Goal: Information Seeking & Learning: Find specific fact

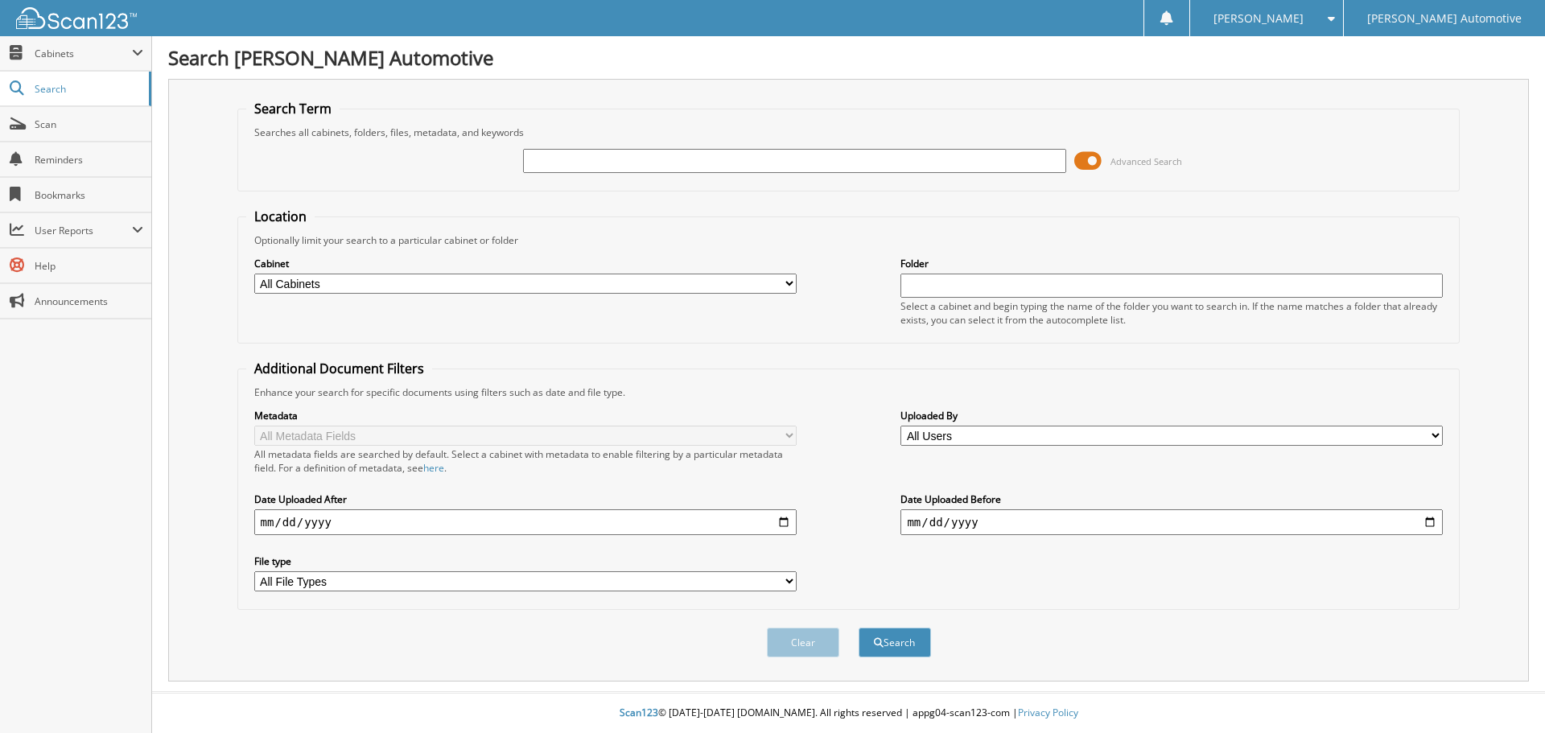
click at [571, 159] on input "text" at bounding box center [794, 161] width 542 height 24
type input "KYLA LENIHAN"
click at [859, 628] on button "Search" at bounding box center [895, 643] width 72 height 30
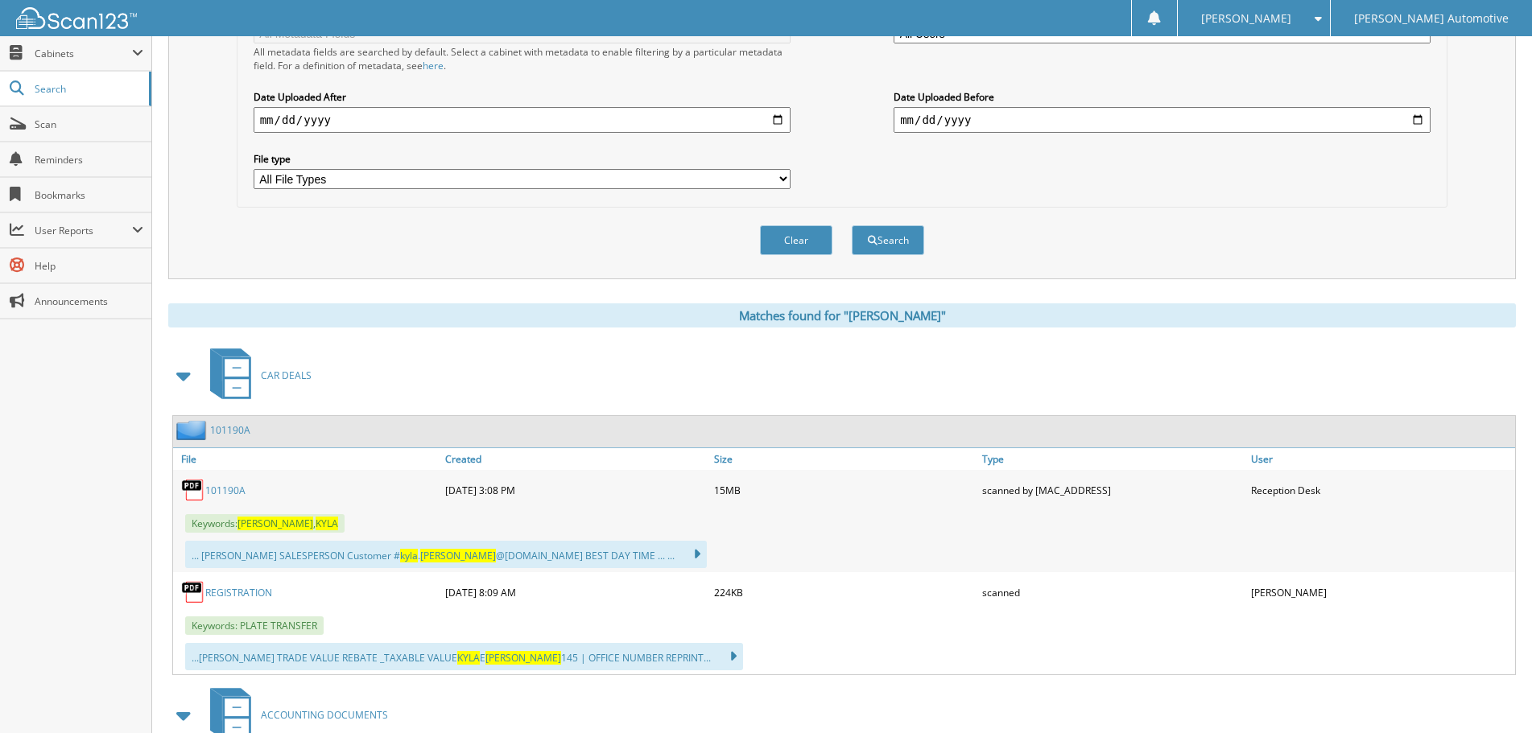
scroll to position [483, 0]
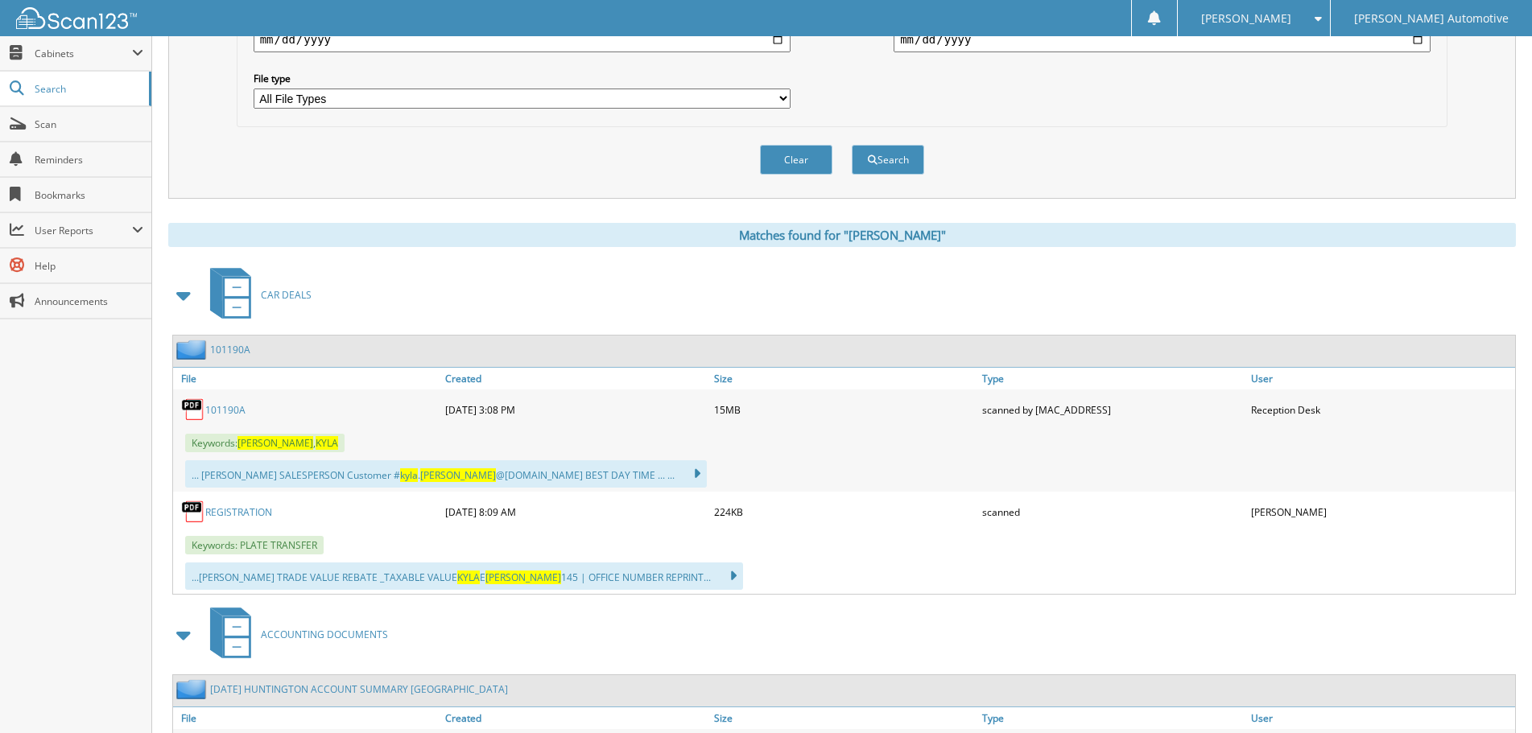
click at [222, 410] on link "101190A" at bounding box center [225, 410] width 40 height 14
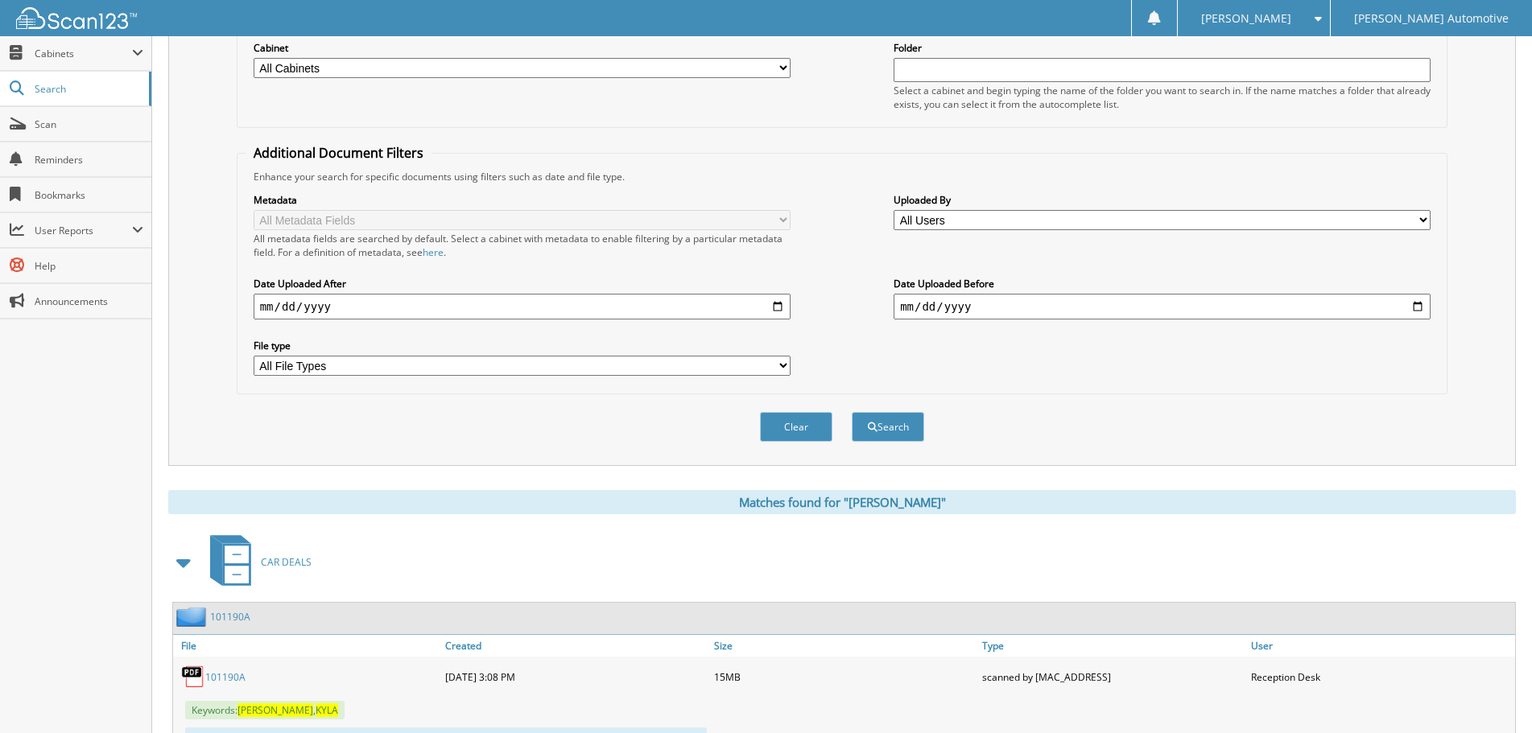
scroll to position [80, 0]
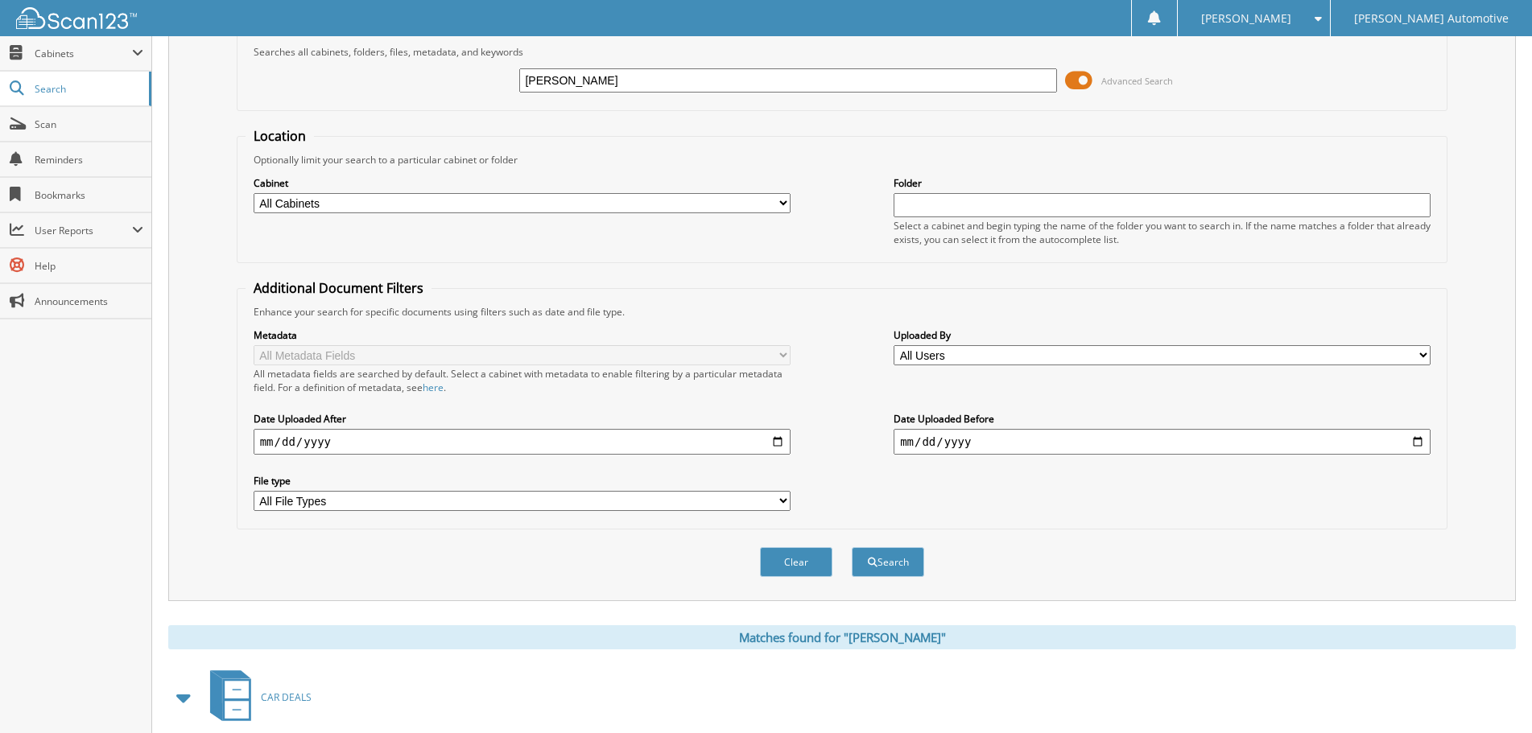
drag, startPoint x: 621, startPoint y: 78, endPoint x: 459, endPoint y: 97, distance: 163.6
click at [459, 97] on div "KYLA LENIHAN Advanced Search" at bounding box center [842, 80] width 1194 height 43
type input "NORA SONIA"
click at [852, 547] on button "Search" at bounding box center [888, 562] width 72 height 30
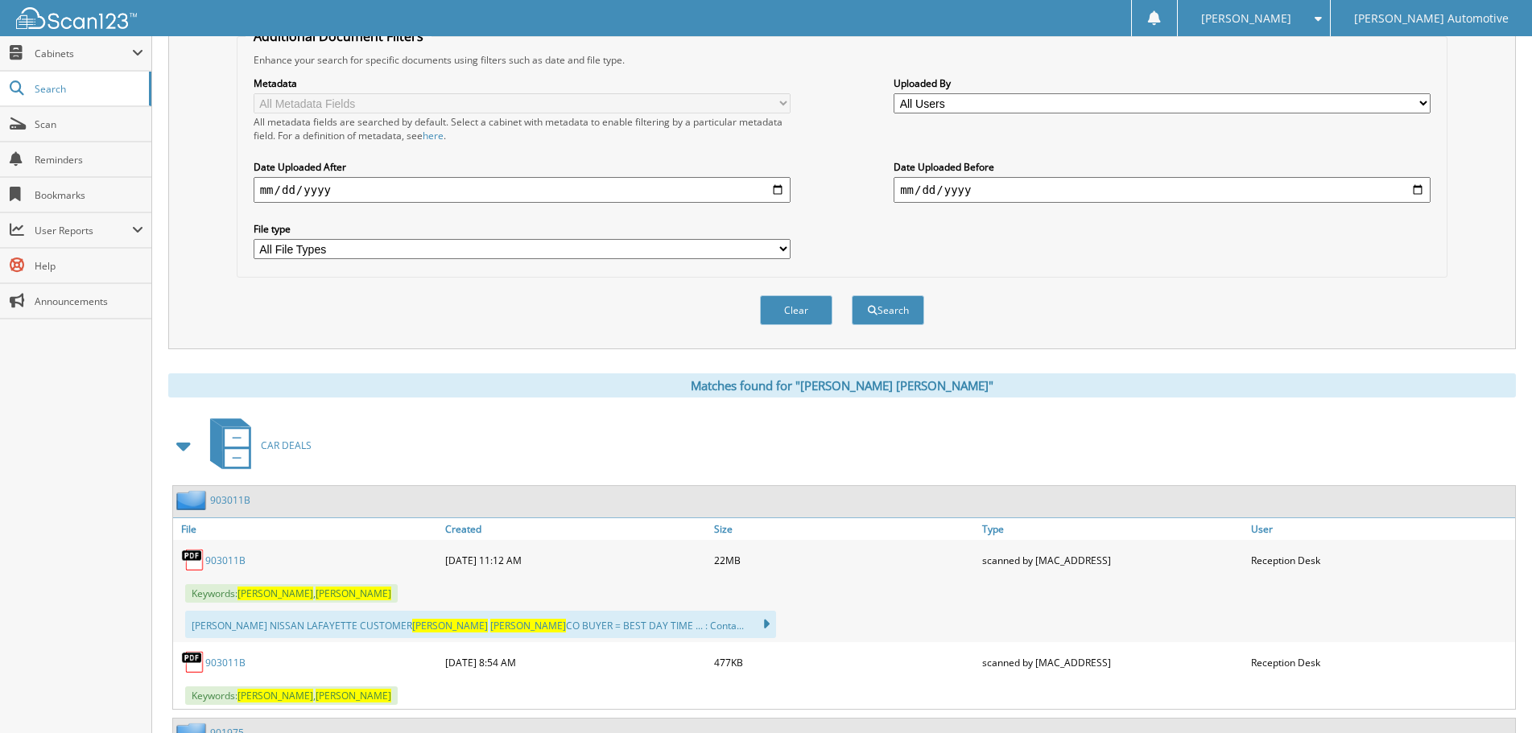
scroll to position [402, 0]
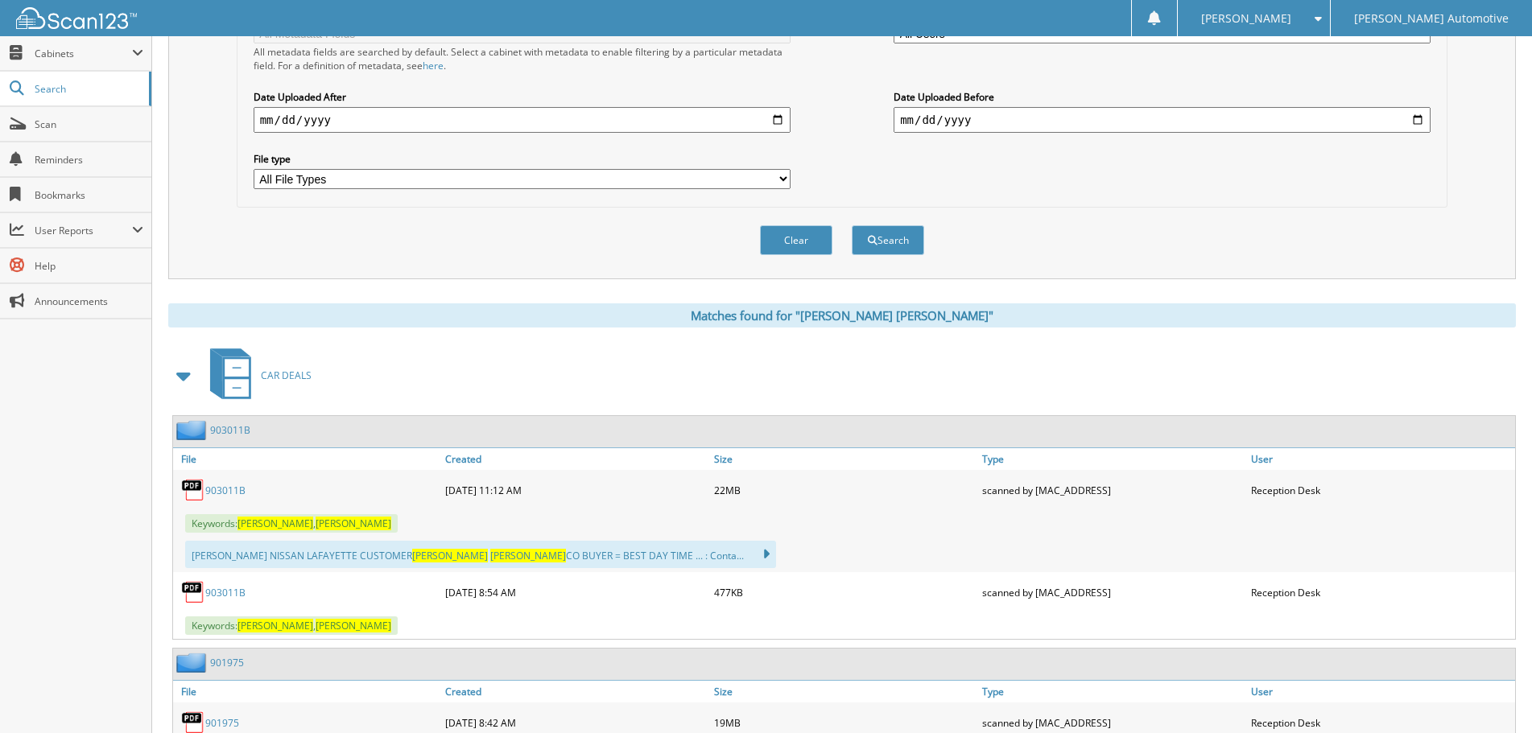
click at [221, 489] on link "903011B" at bounding box center [225, 491] width 40 height 14
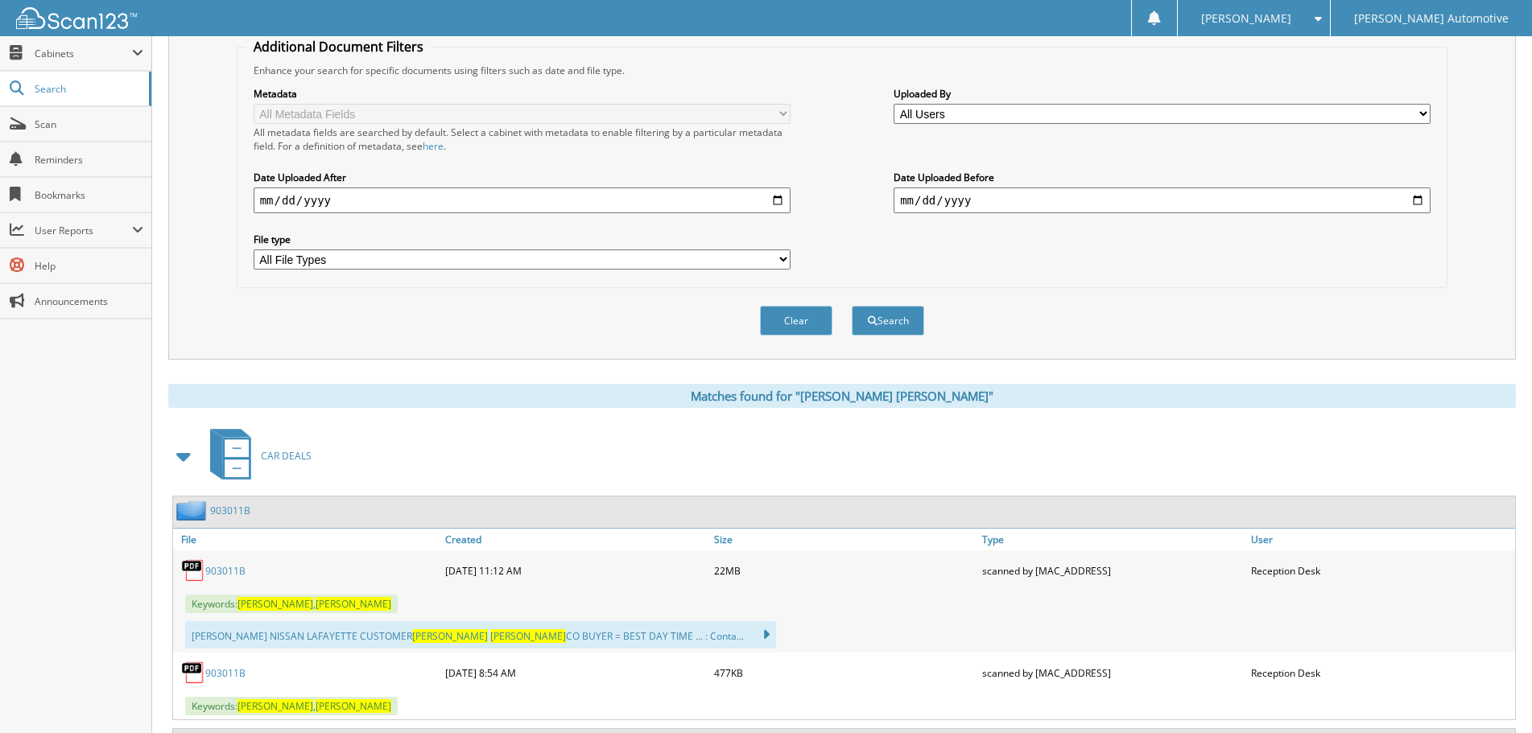
scroll to position [80, 0]
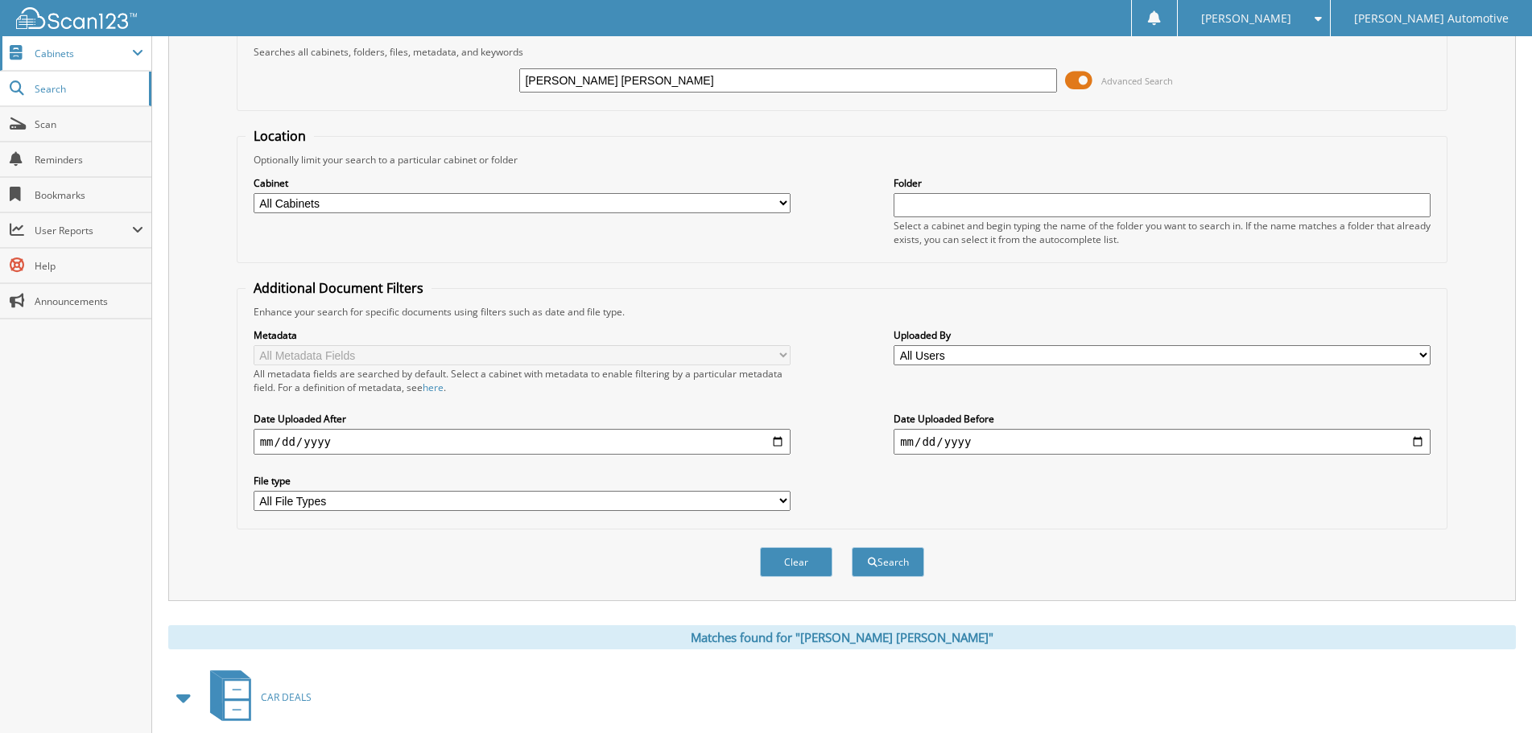
click at [56, 52] on span "Cabinets" at bounding box center [83, 54] width 97 height 14
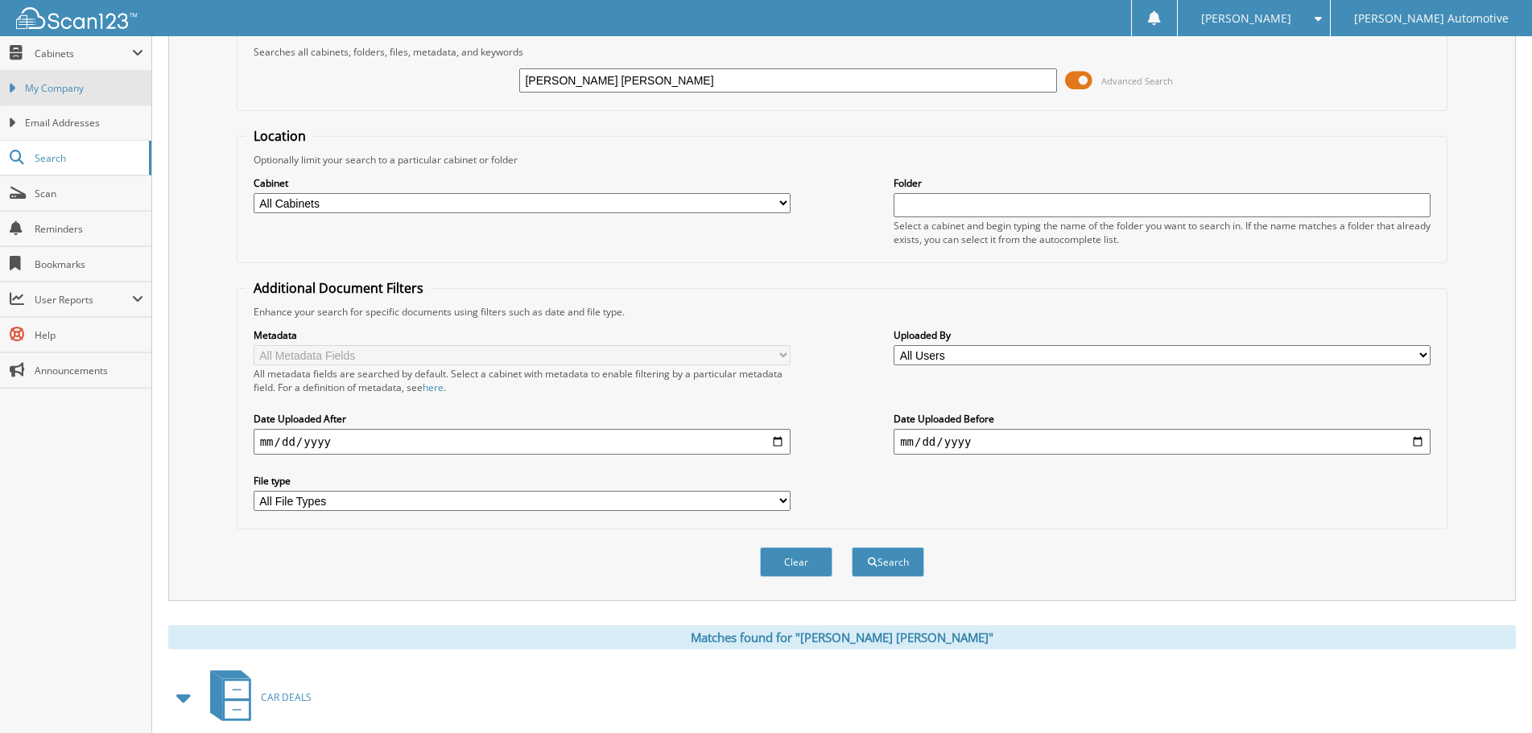
click at [64, 91] on span "My Company" at bounding box center [84, 88] width 118 height 14
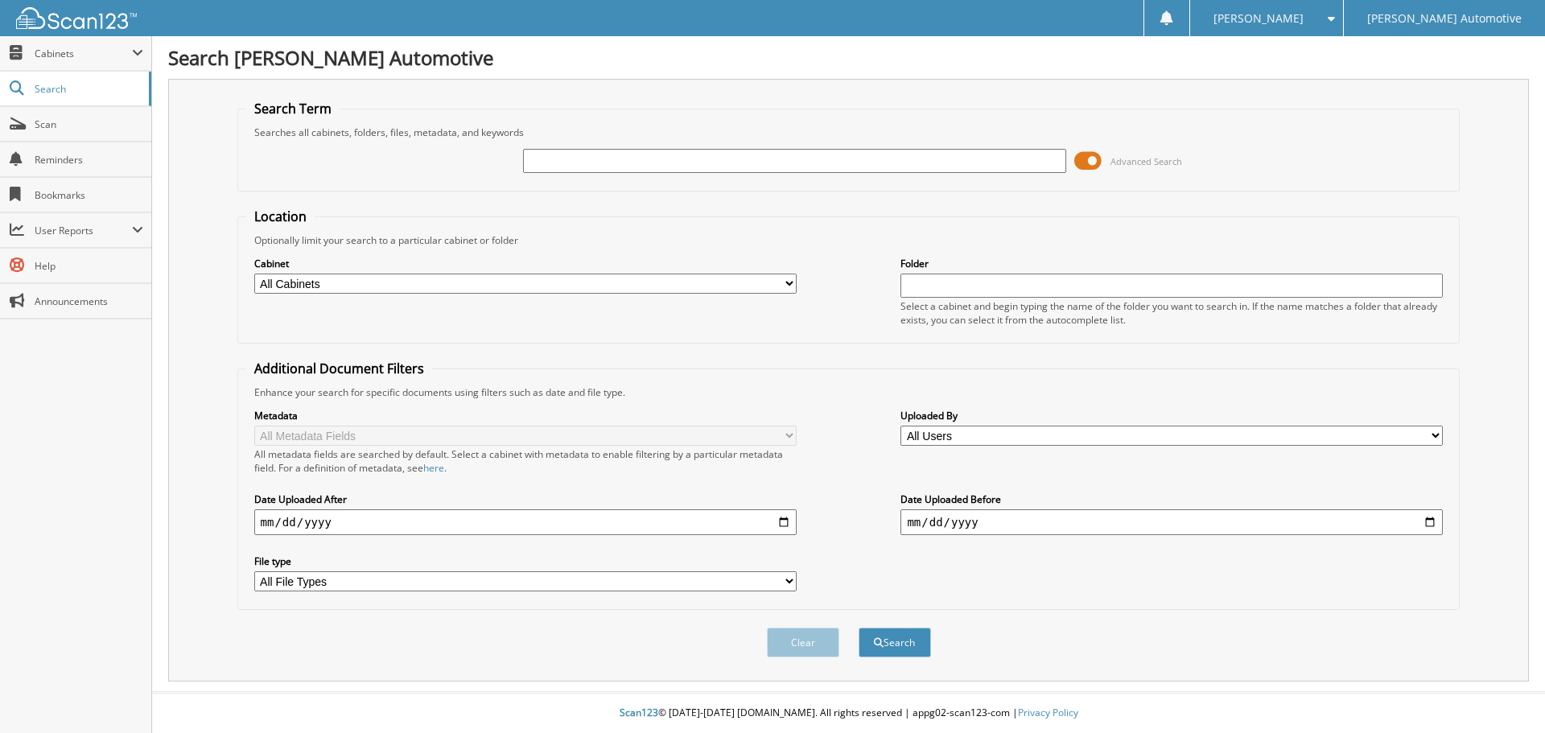
click at [619, 165] on input "text" at bounding box center [794, 161] width 542 height 24
type input "94137"
click at [859, 628] on button "Search" at bounding box center [895, 643] width 72 height 30
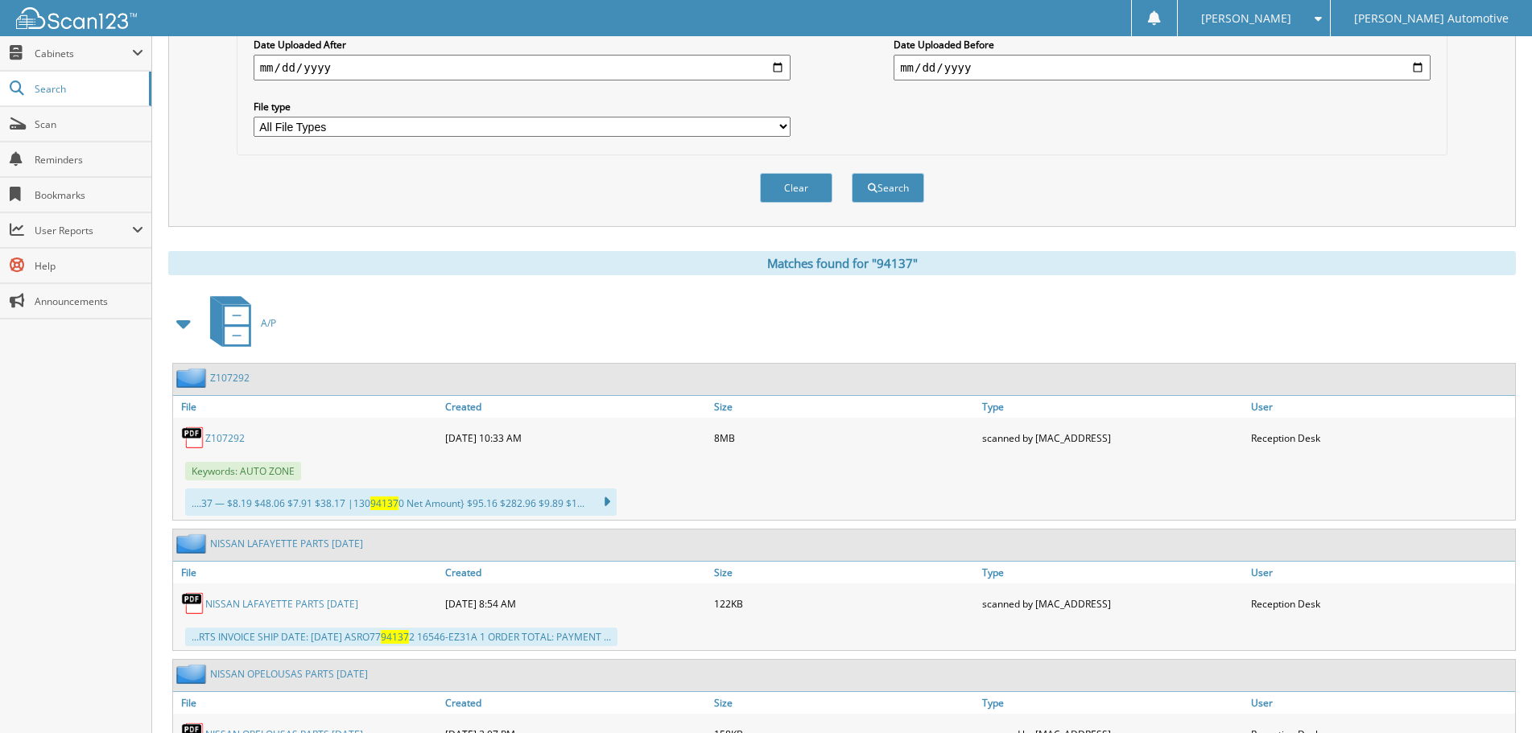
scroll to position [483, 0]
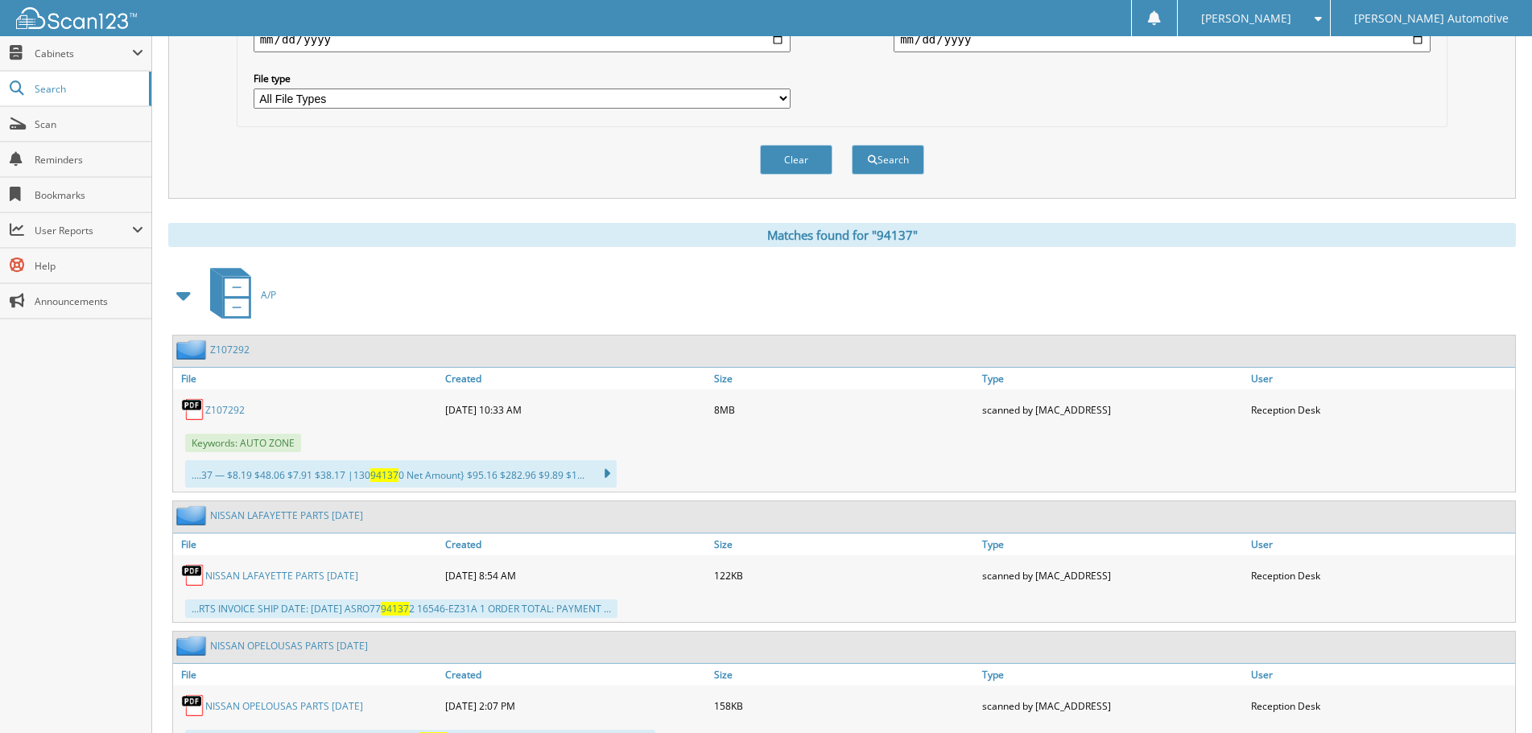
click at [183, 296] on span at bounding box center [184, 295] width 23 height 29
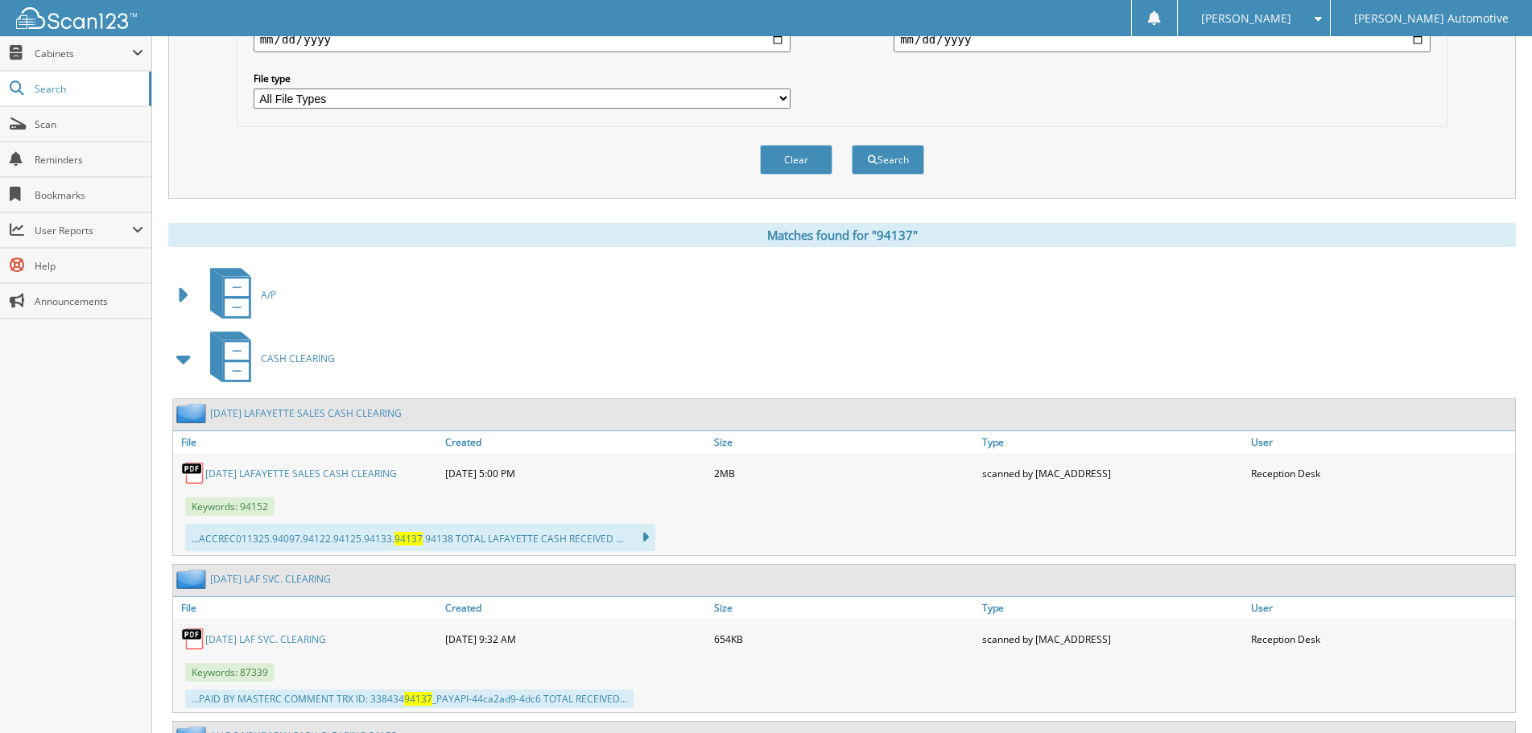
click at [176, 360] on span at bounding box center [184, 358] width 23 height 29
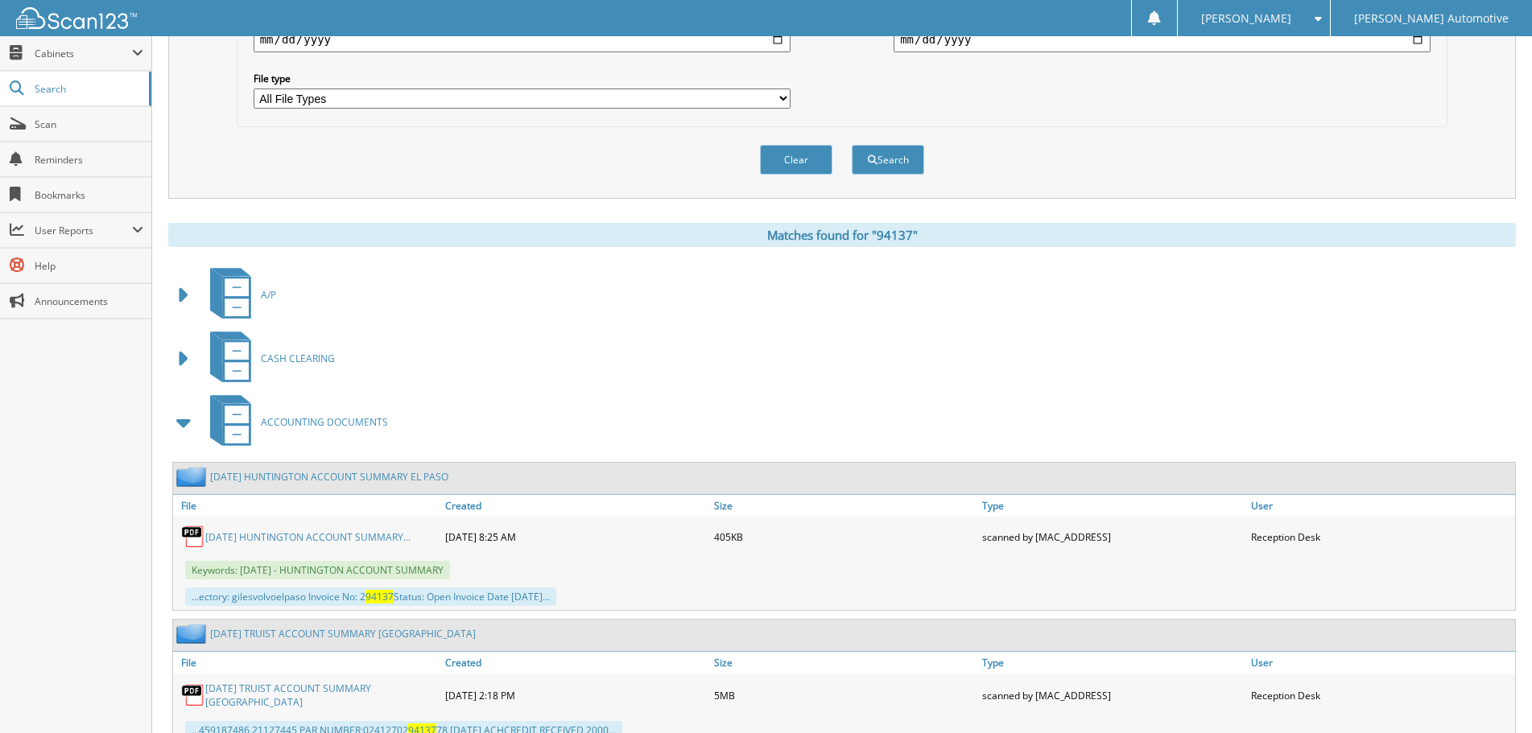
click at [184, 426] on span at bounding box center [184, 422] width 23 height 29
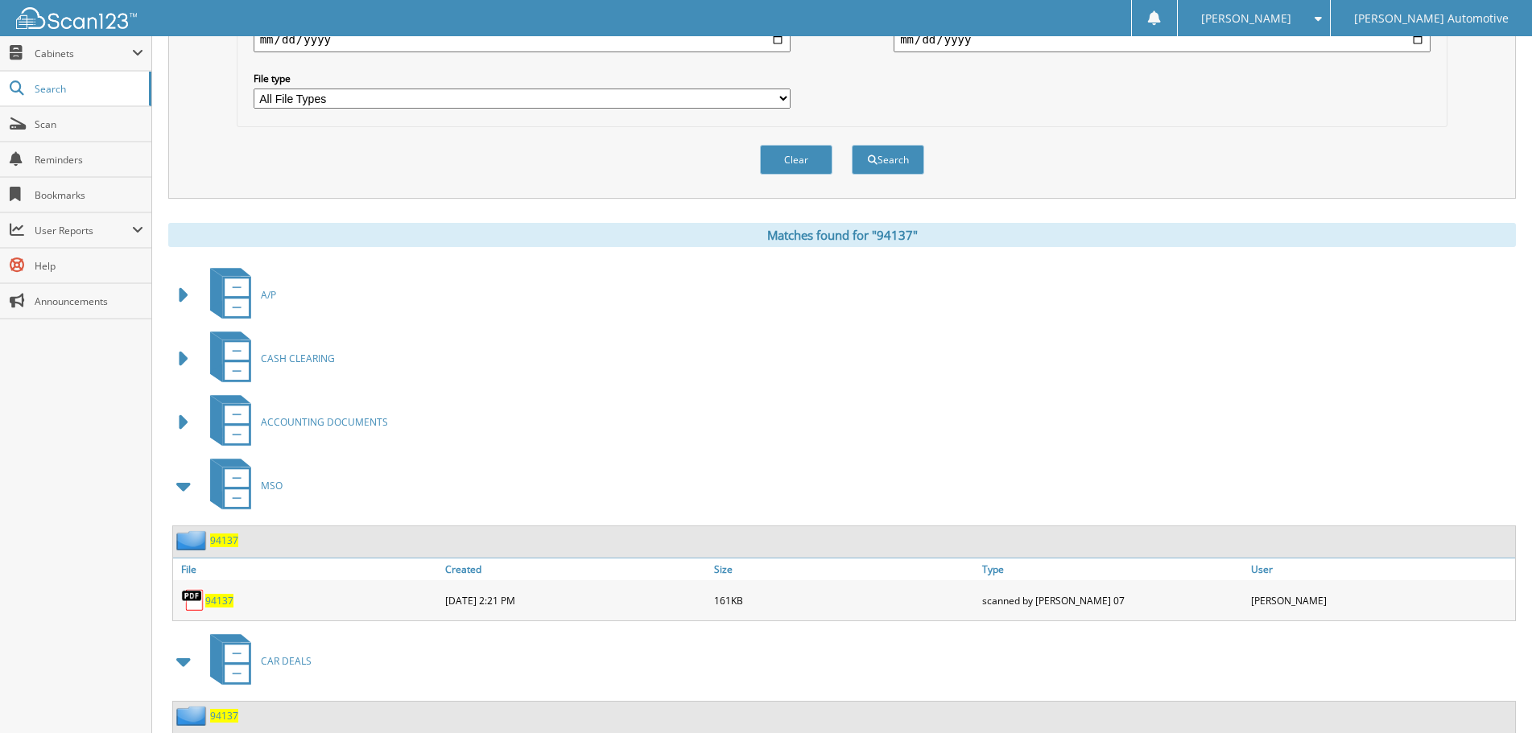
click at [187, 488] on span at bounding box center [184, 486] width 23 height 29
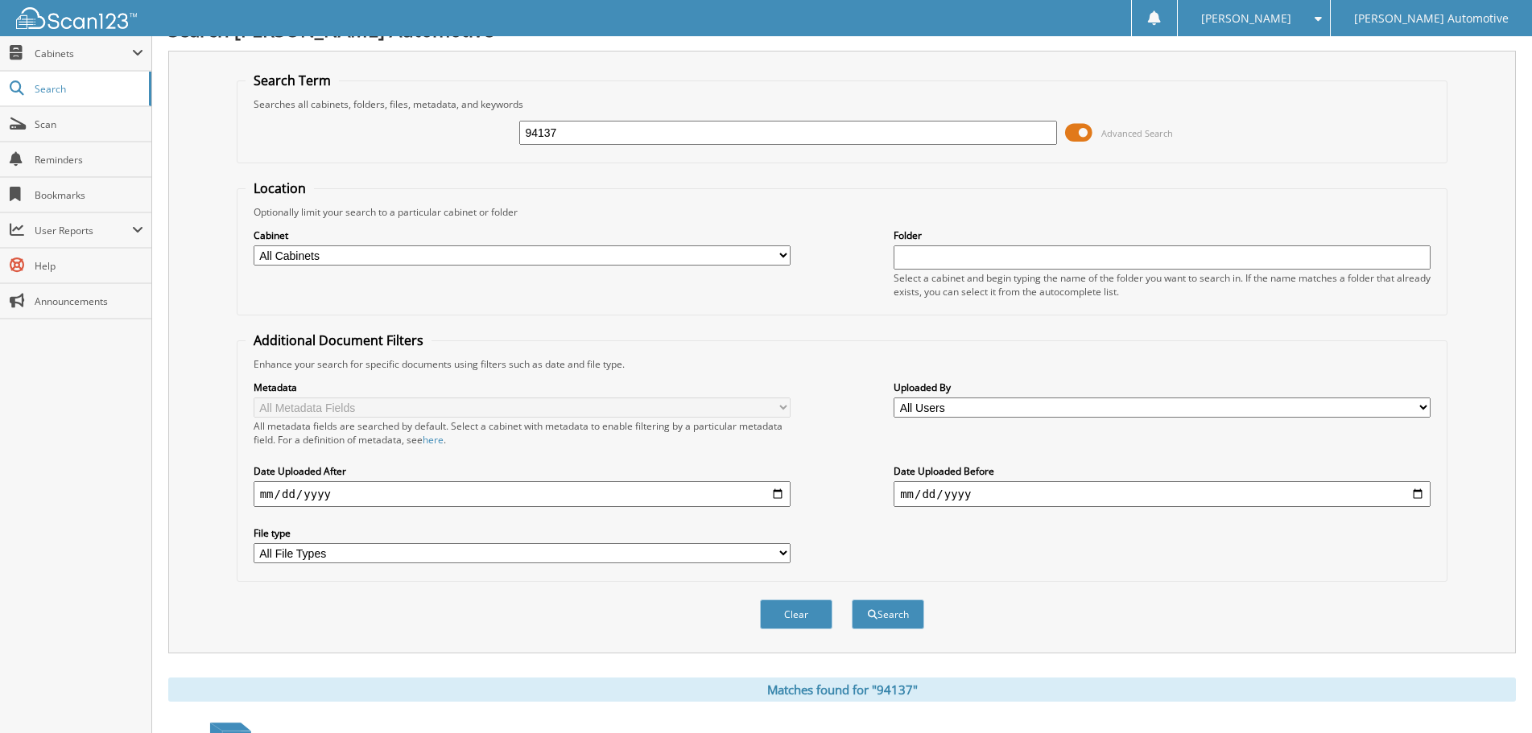
scroll to position [0, 0]
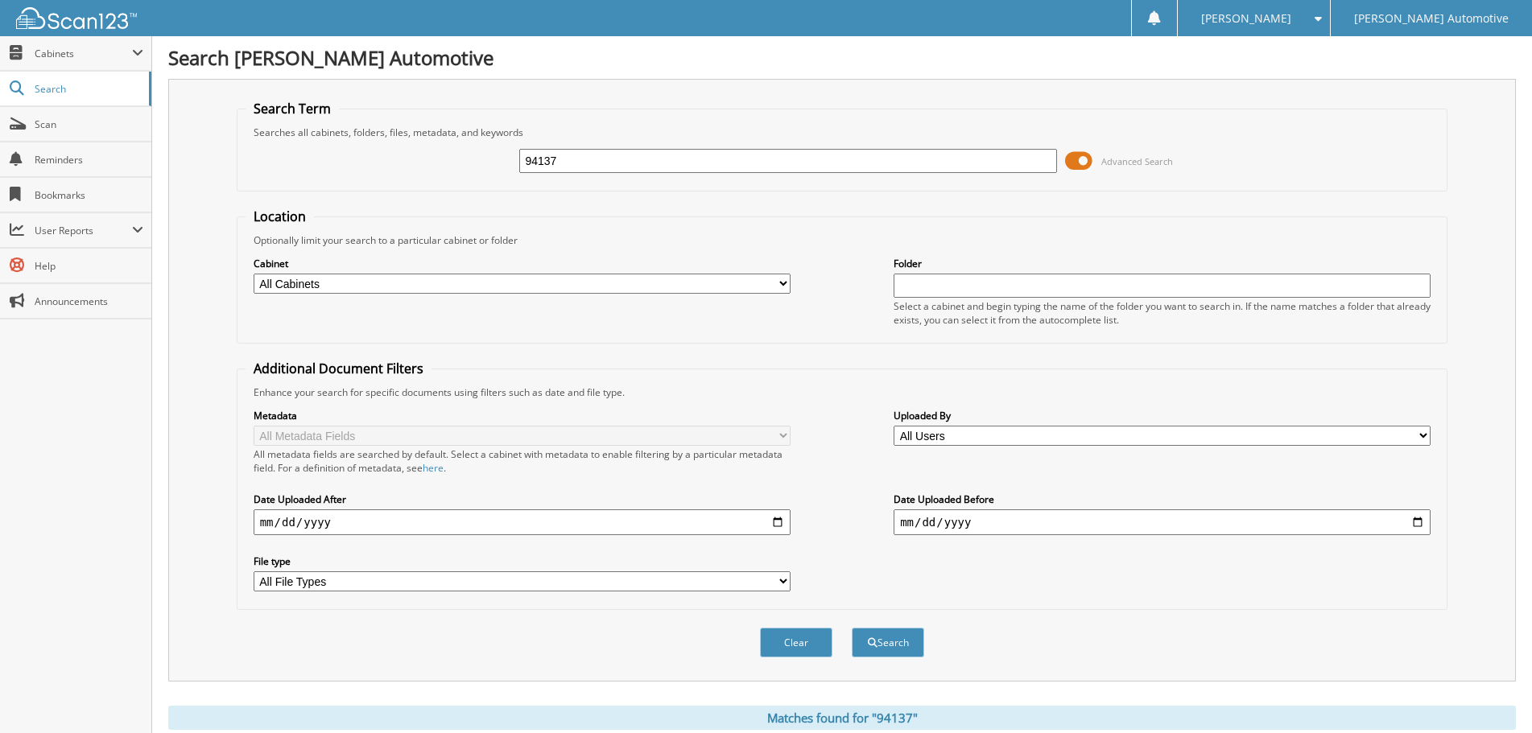
drag, startPoint x: 588, startPoint y: 163, endPoint x: 468, endPoint y: 169, distance: 119.3
click at [468, 169] on div "94137 Advanced Search" at bounding box center [842, 160] width 1194 height 43
type input "18922A"
click at [852, 628] on button "Search" at bounding box center [888, 643] width 72 height 30
click at [73, 63] on span "Cabinets" at bounding box center [75, 53] width 151 height 35
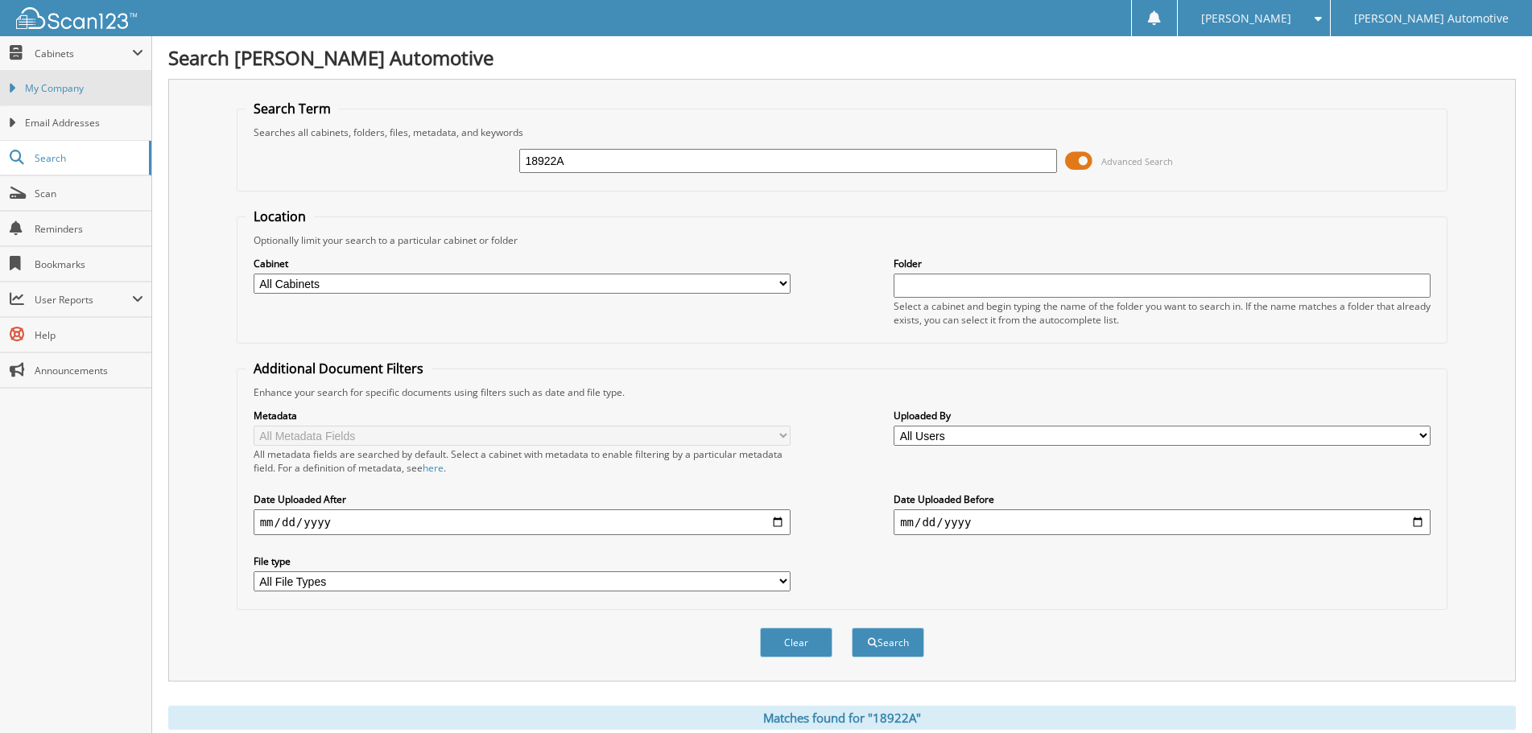
click at [64, 96] on link "My Company" at bounding box center [75, 88] width 151 height 35
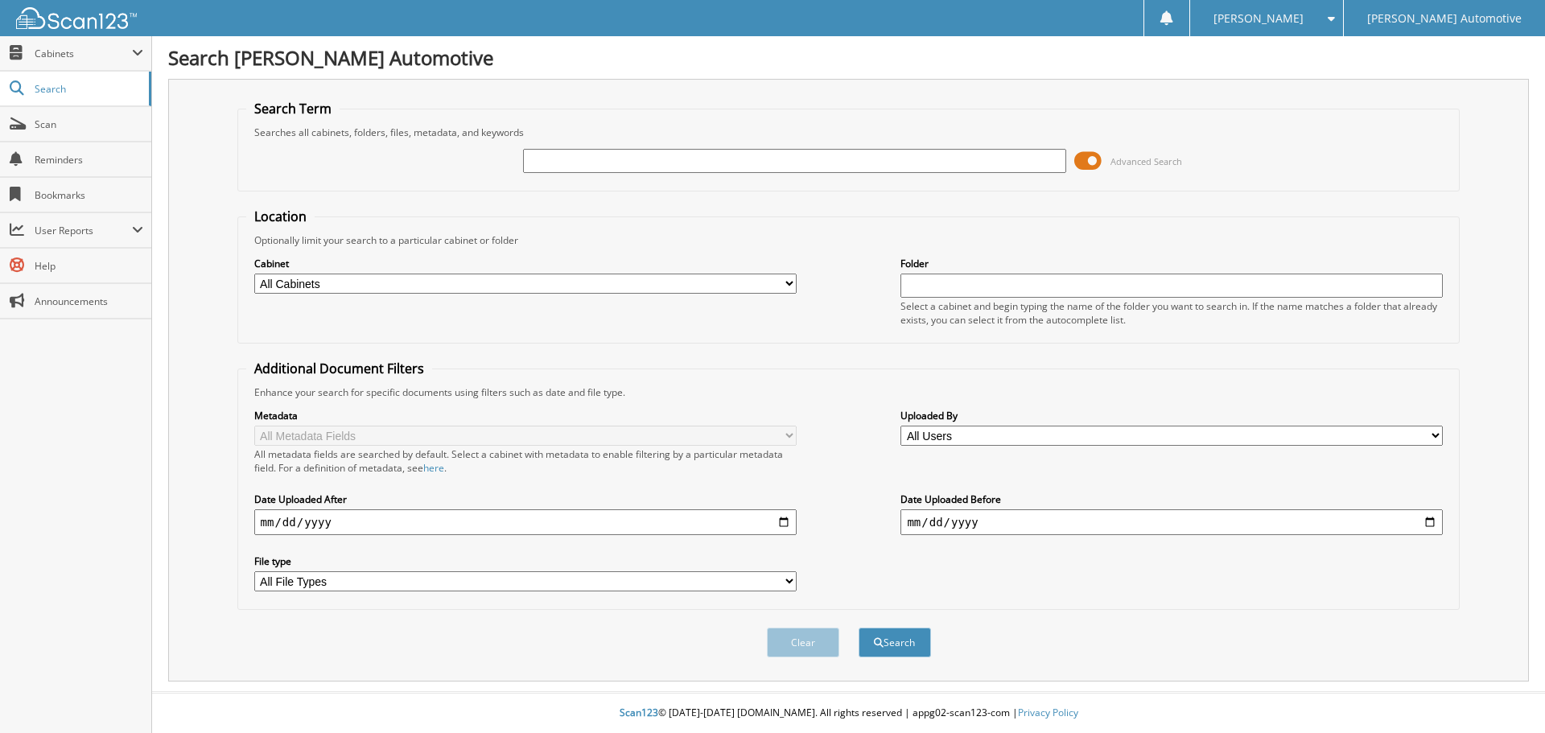
click at [679, 167] on input "text" at bounding box center [794, 161] width 542 height 24
type input "[PERSON_NAME]"
click at [911, 647] on button "Search" at bounding box center [895, 643] width 72 height 30
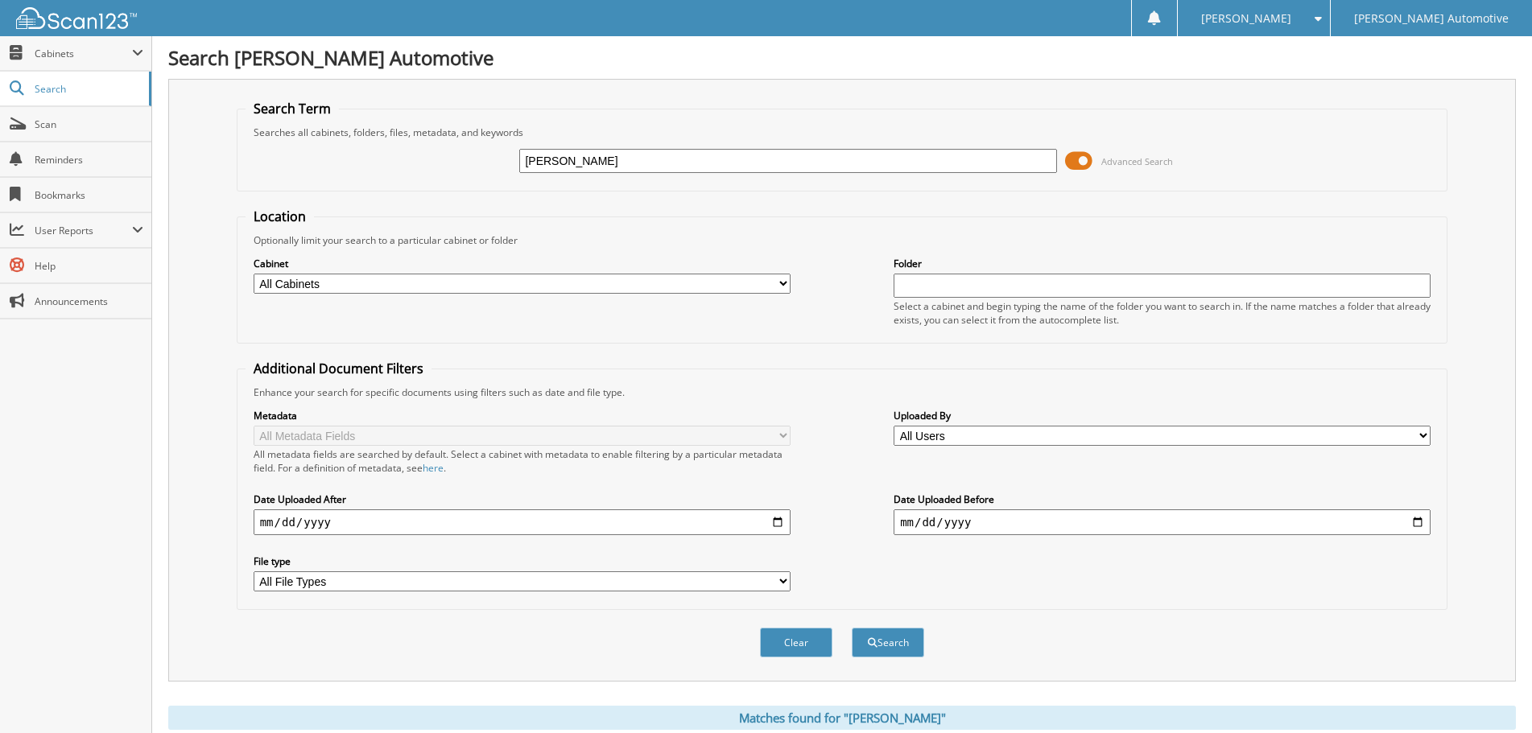
drag, startPoint x: 613, startPoint y: 158, endPoint x: 426, endPoint y: 163, distance: 187.6
click at [431, 163] on div "JEAN HARDY Advanced Search" at bounding box center [842, 160] width 1194 height 43
type input "[PERSON_NAME]"
click at [852, 628] on button "Search" at bounding box center [888, 643] width 72 height 30
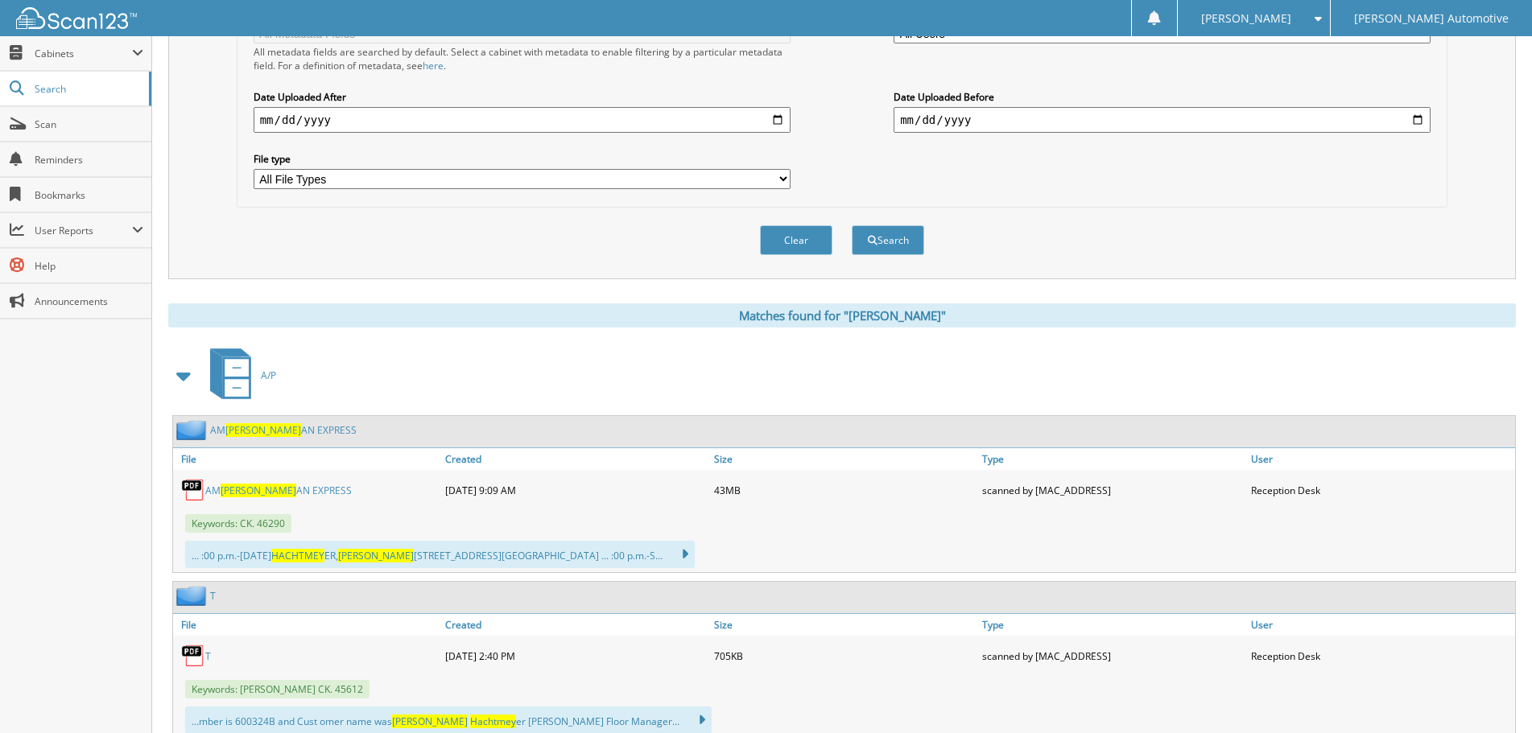
scroll to position [483, 0]
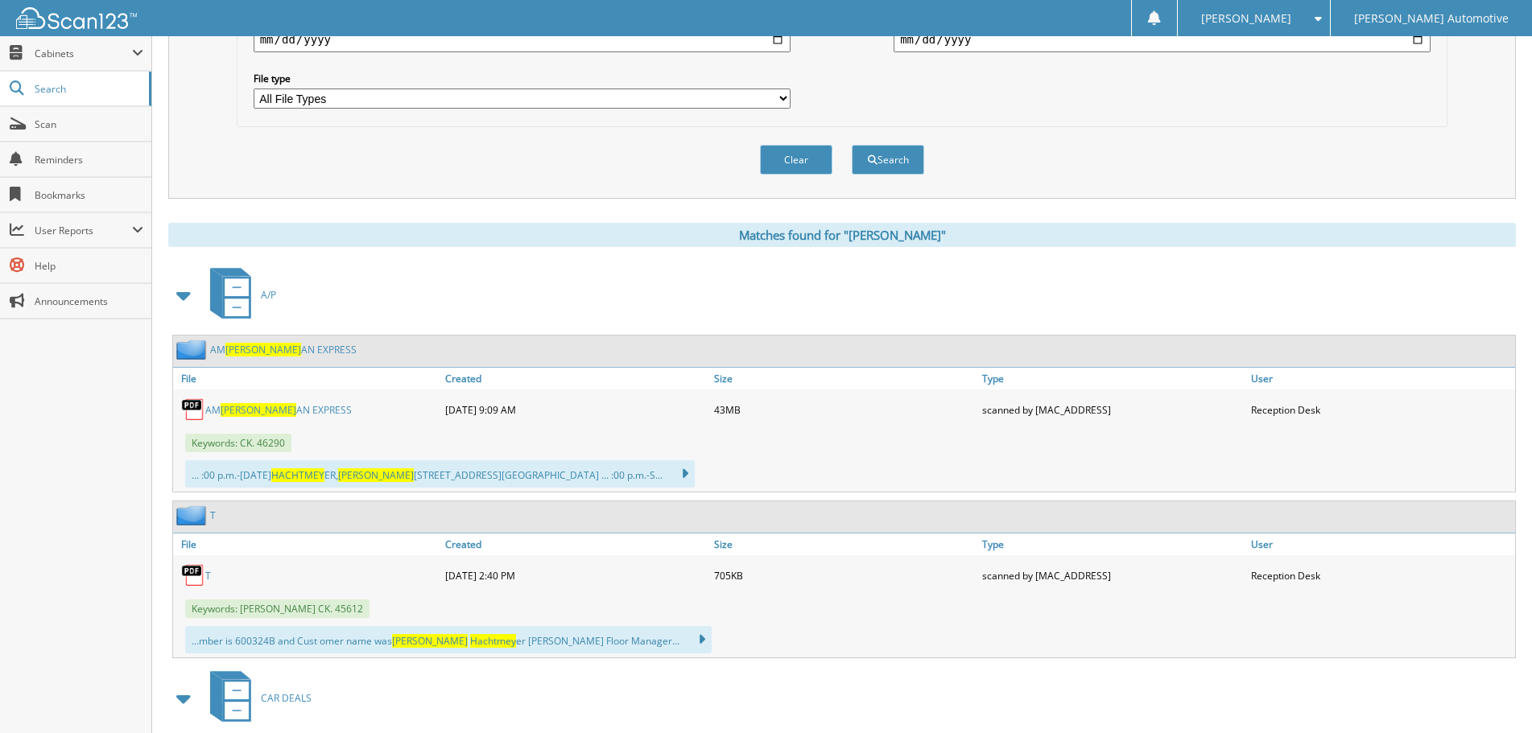
click at [186, 293] on span at bounding box center [184, 295] width 23 height 29
